Goal: Find specific page/section: Find specific page/section

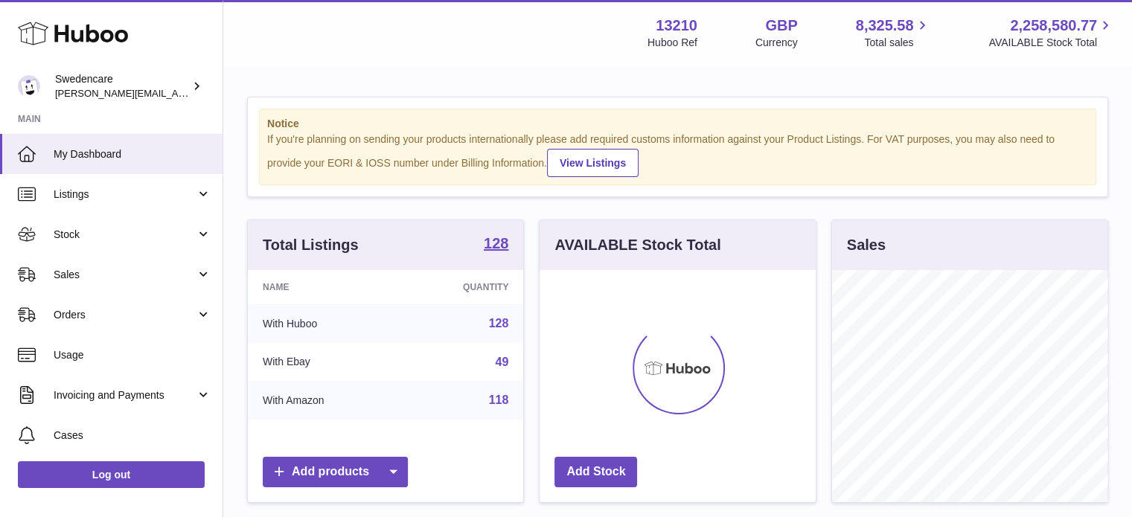
scroll to position [232, 276]
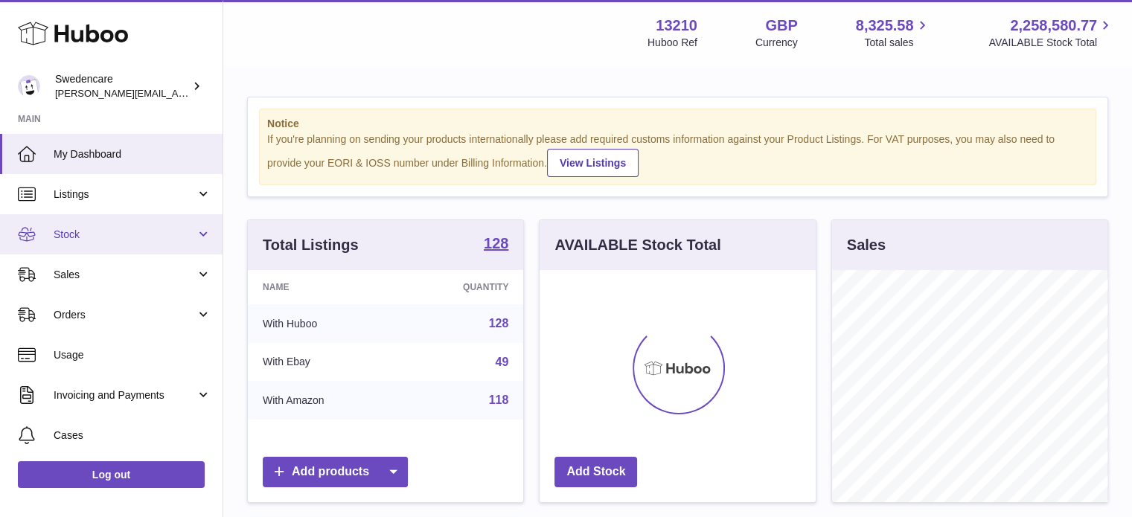
click at [129, 237] on span "Stock" at bounding box center [125, 235] width 142 height 14
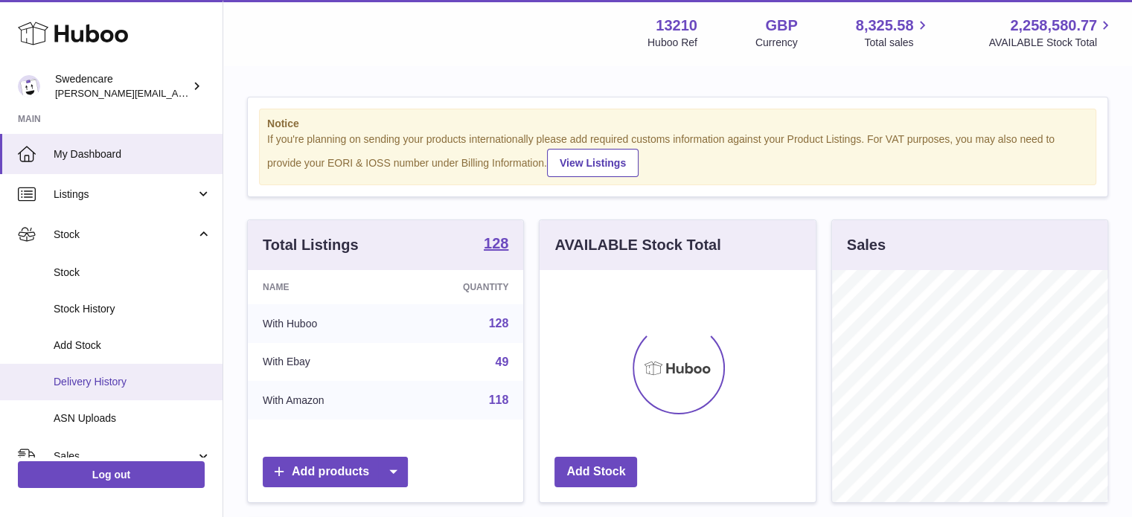
click at [86, 377] on span "Delivery History" at bounding box center [133, 382] width 158 height 14
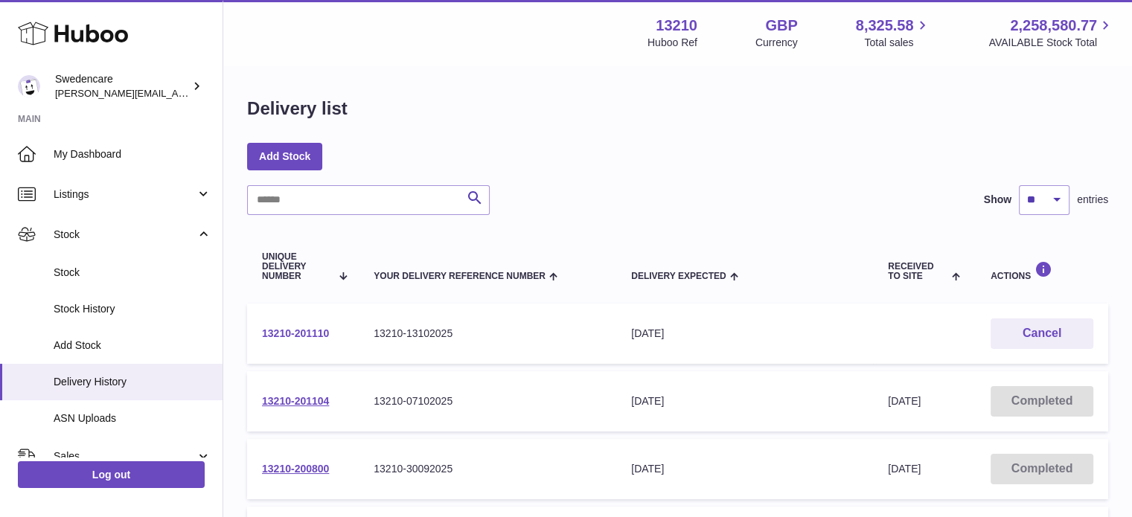
click at [283, 330] on link "13210-201110" at bounding box center [295, 333] width 67 height 12
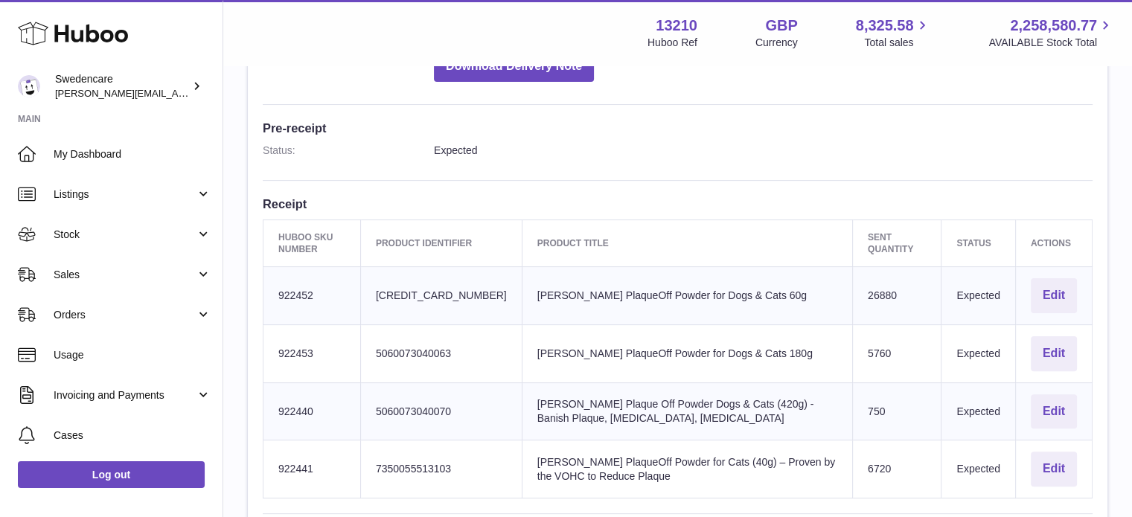
scroll to position [380, 0]
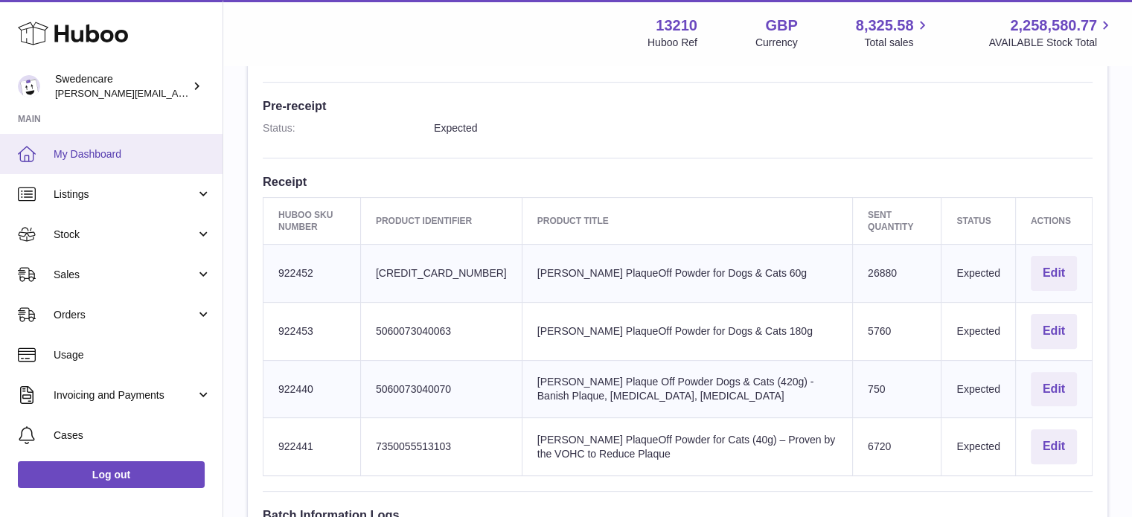
click at [108, 155] on span "My Dashboard" at bounding box center [133, 154] width 158 height 14
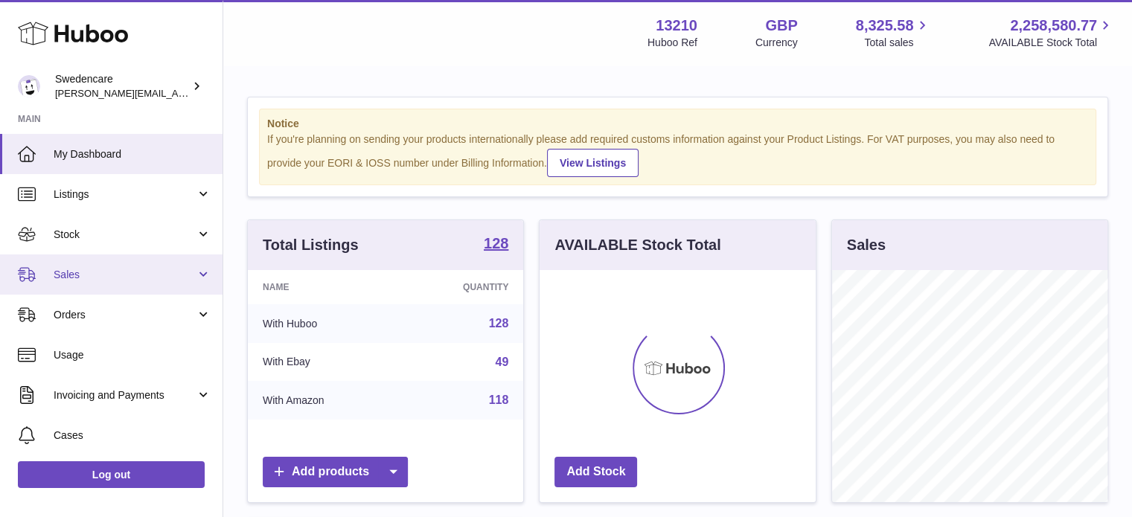
scroll to position [232, 276]
click at [96, 270] on span "Sales" at bounding box center [125, 275] width 142 height 14
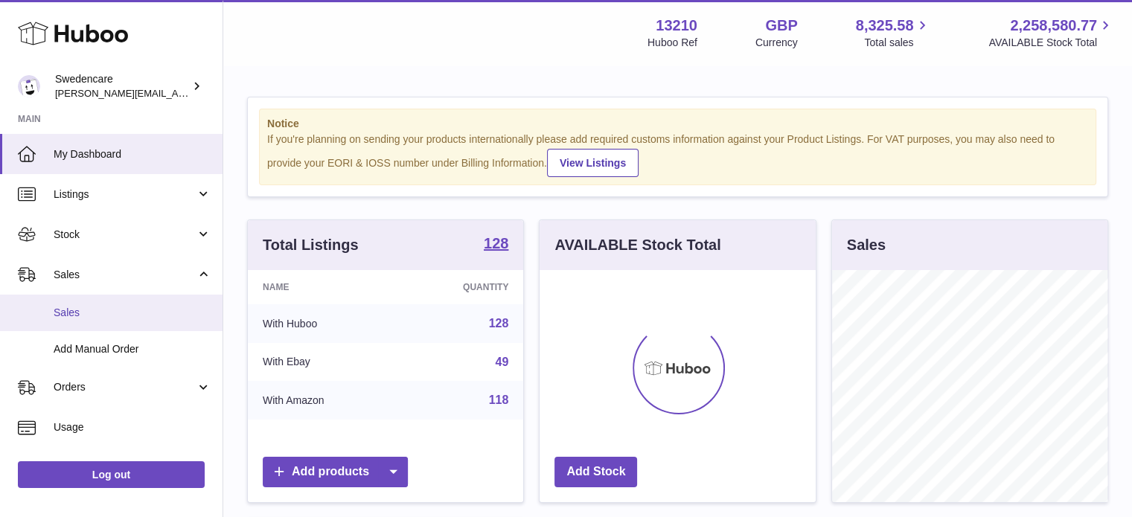
click at [86, 316] on span "Sales" at bounding box center [133, 313] width 158 height 14
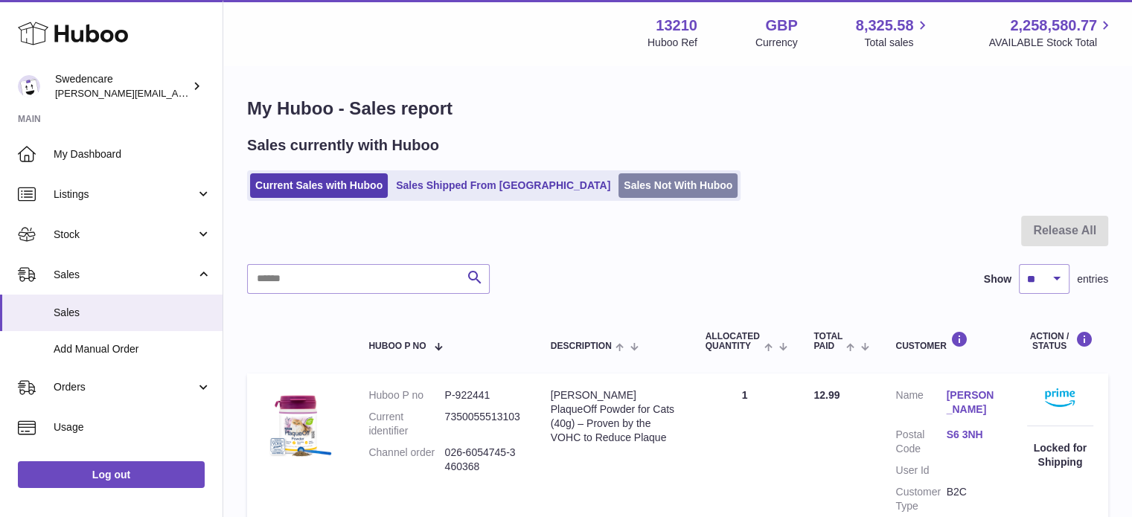
click at [618, 179] on link "Sales Not With Huboo" at bounding box center [677, 185] width 119 height 25
